Goal: Find specific page/section: Find specific page/section

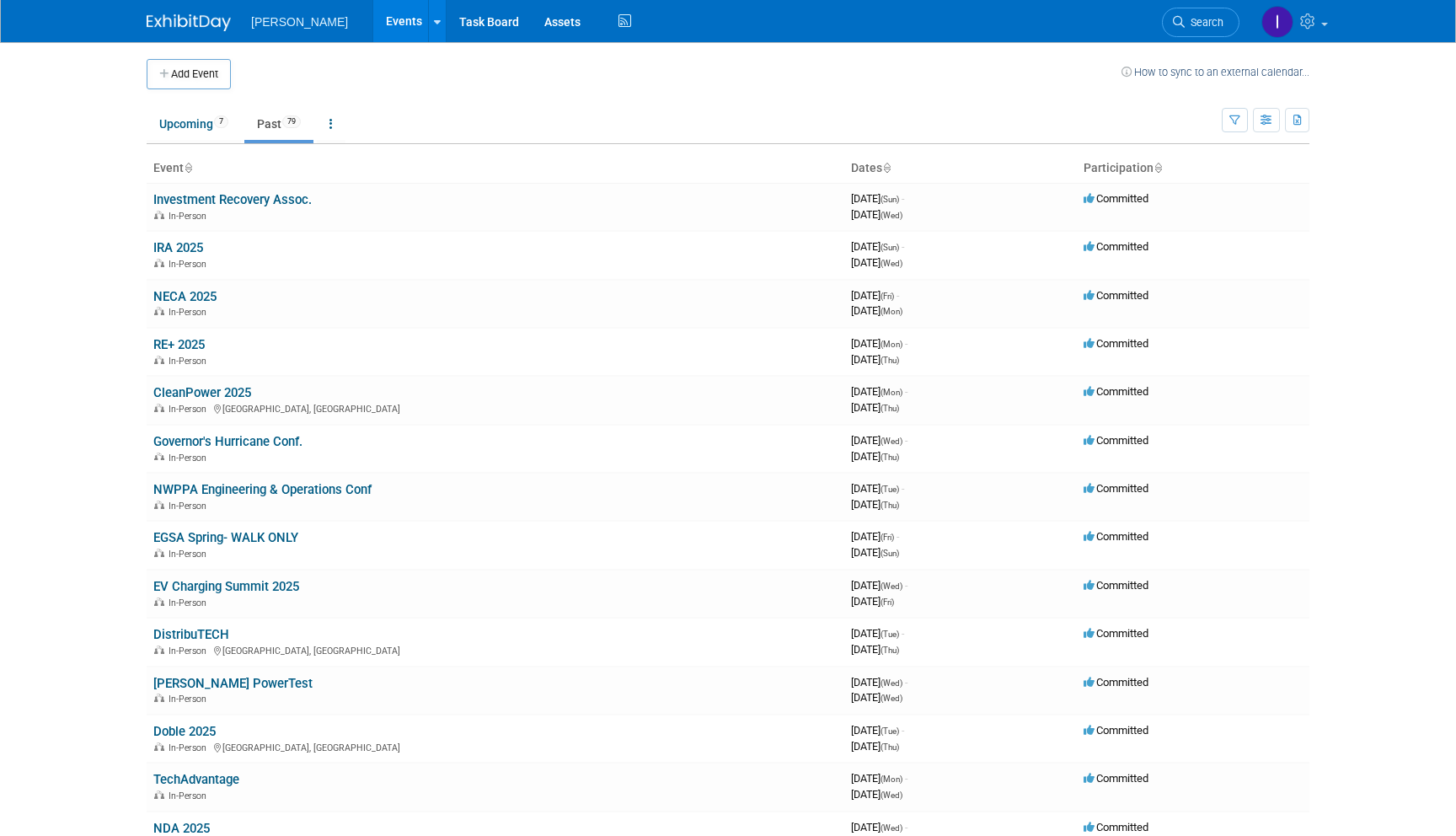
click at [259, 120] on link "Past 79" at bounding box center [279, 124] width 69 height 32
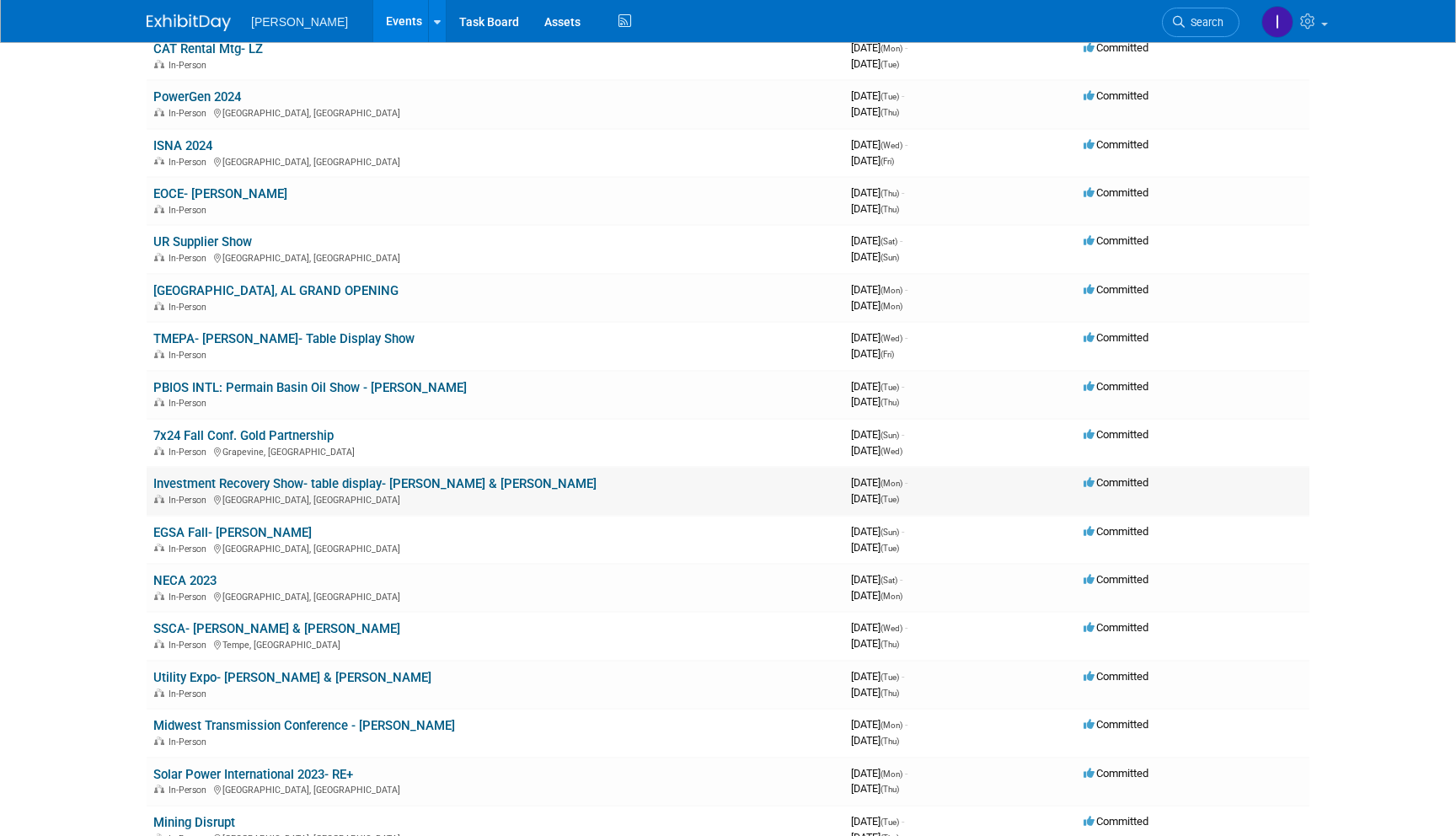
scroll to position [2219, 0]
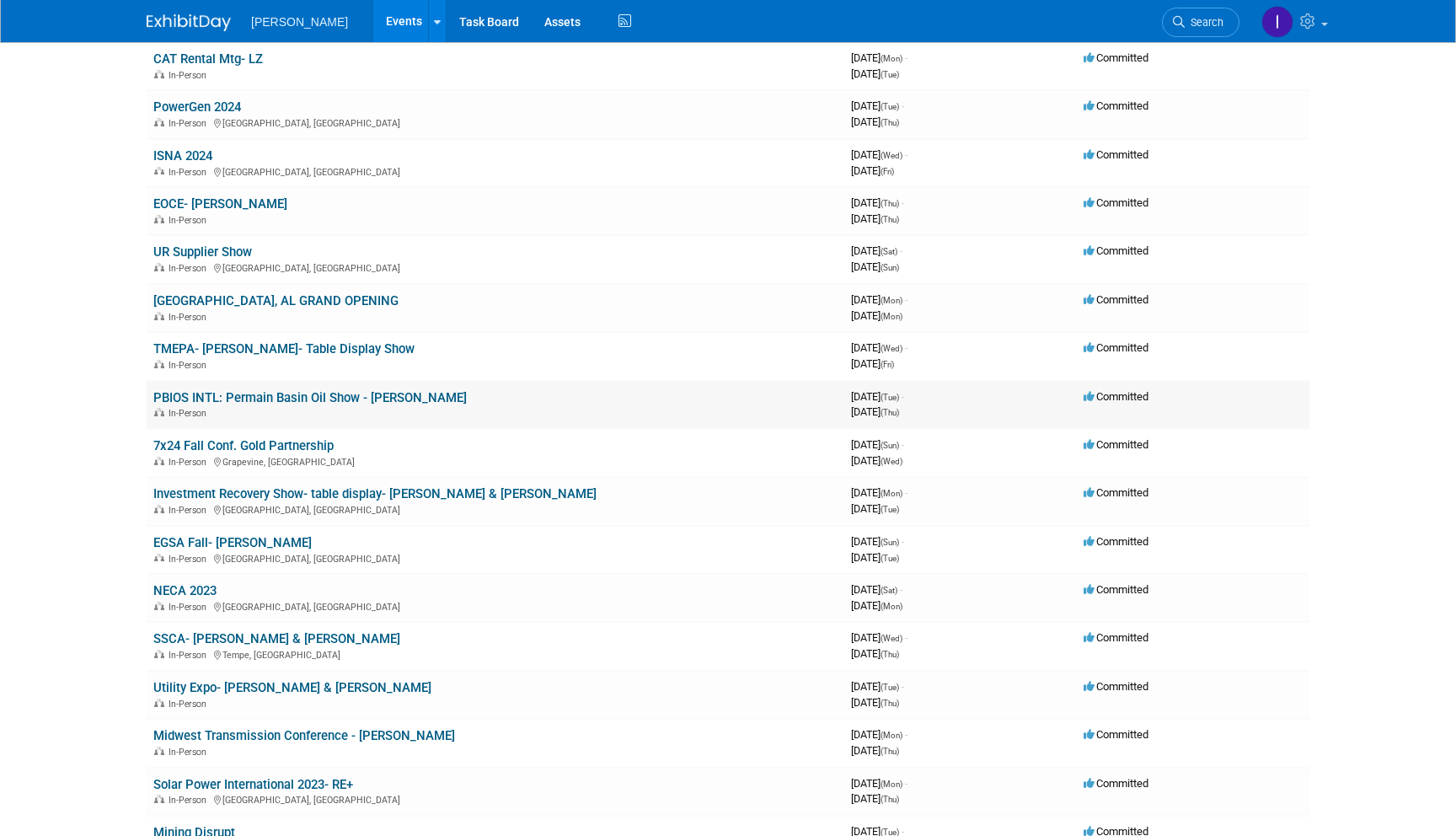
click at [261, 399] on link "PBIOS INTL: Permain Basin Oil Show - [PERSON_NAME]" at bounding box center [310, 398] width 314 height 15
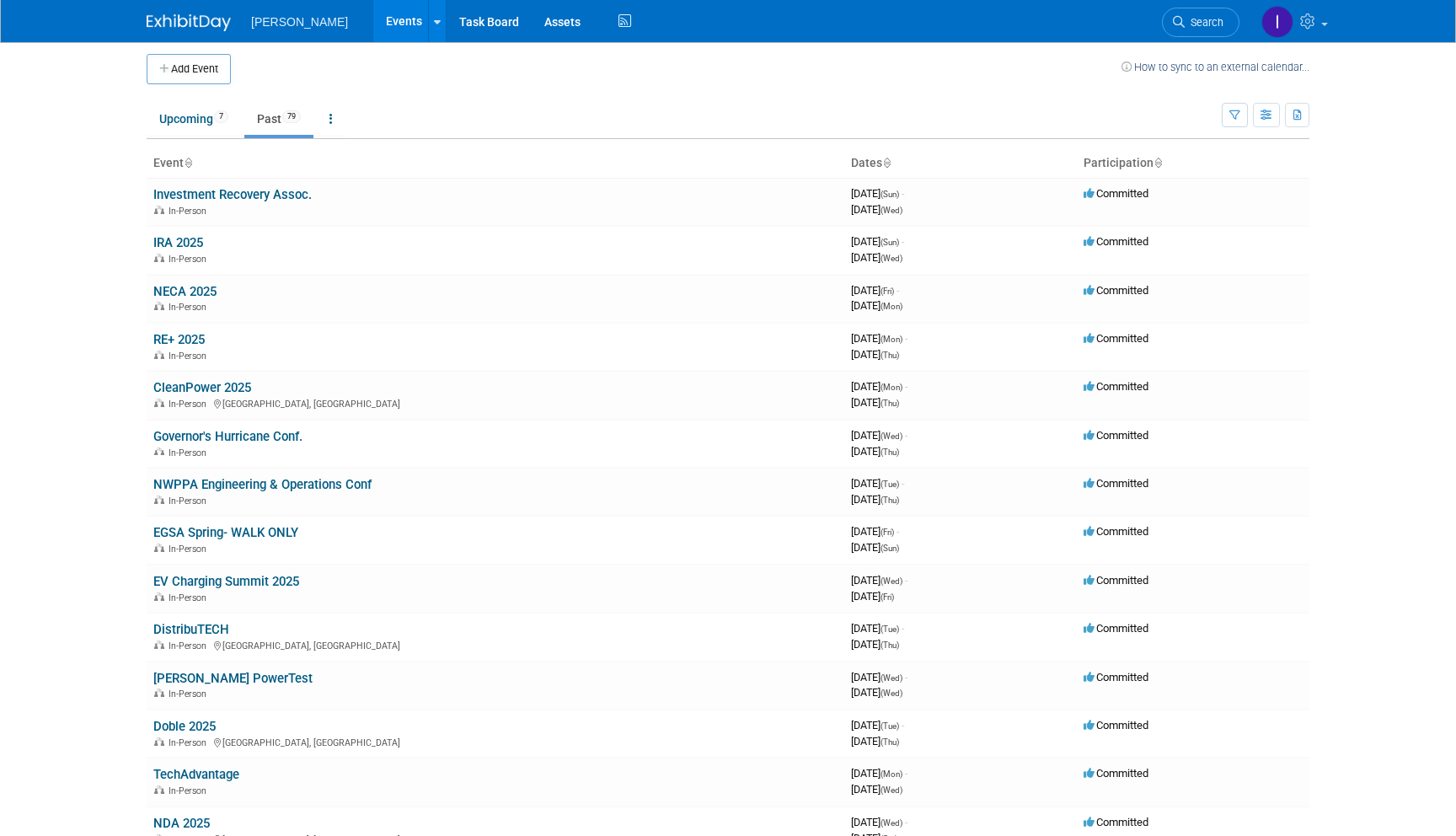
scroll to position [0, 0]
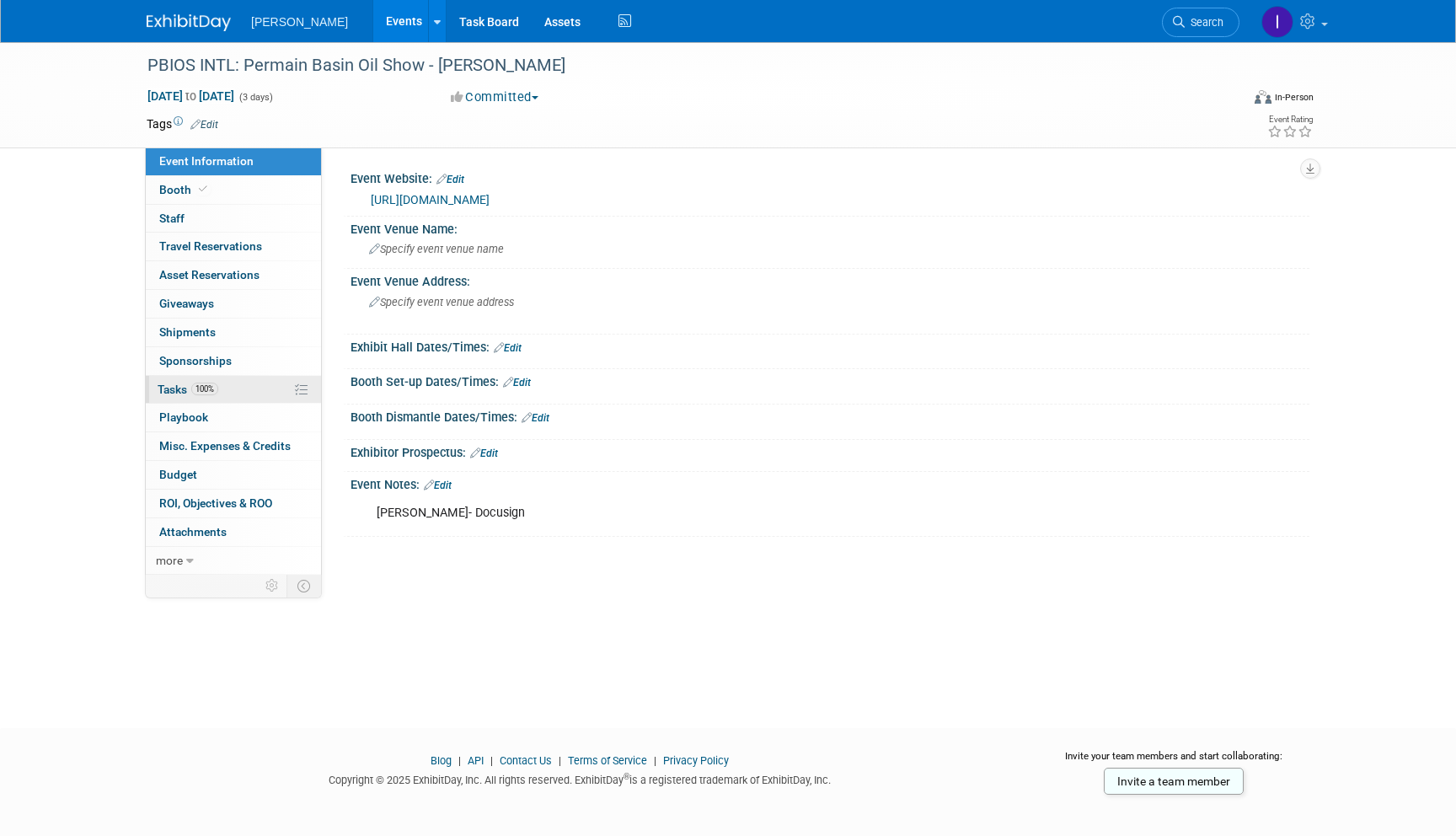
click at [189, 387] on span "Tasks 100%" at bounding box center [188, 389] width 61 height 13
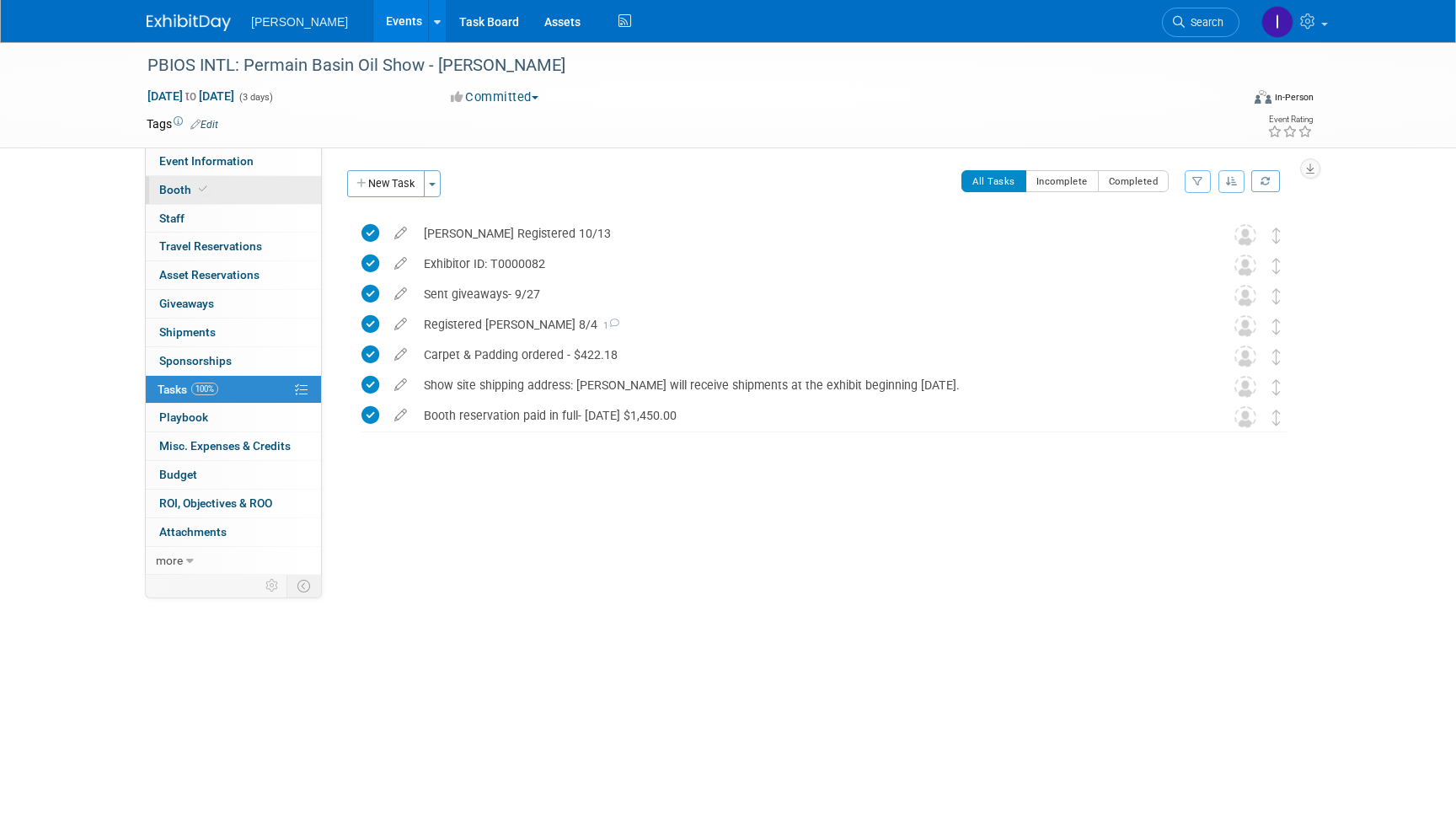
click at [216, 193] on link "Booth" at bounding box center [234, 190] width 175 height 28
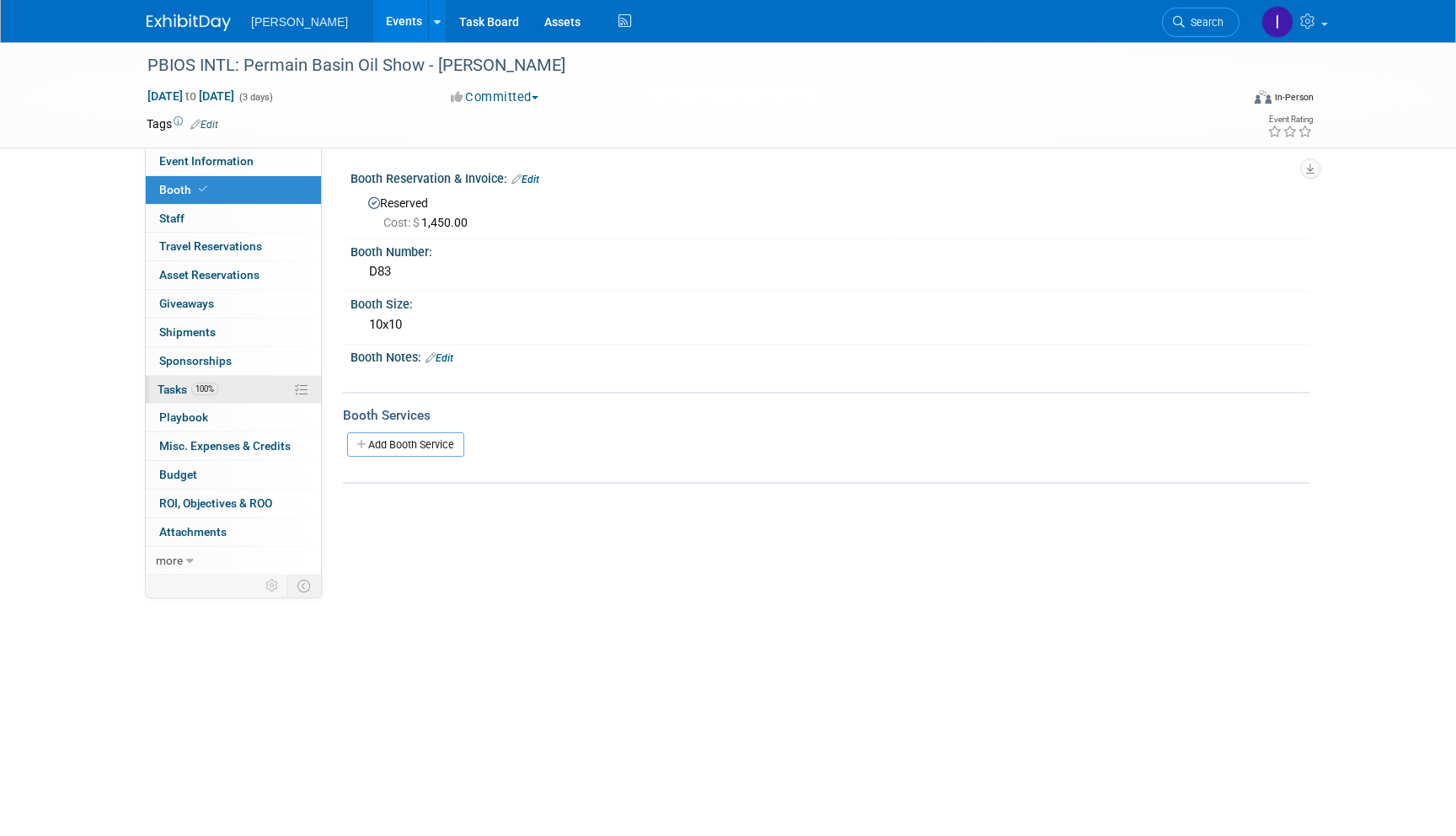
click at [198, 383] on span "100%" at bounding box center [205, 389] width 27 height 13
